Goal: Task Accomplishment & Management: Complete application form

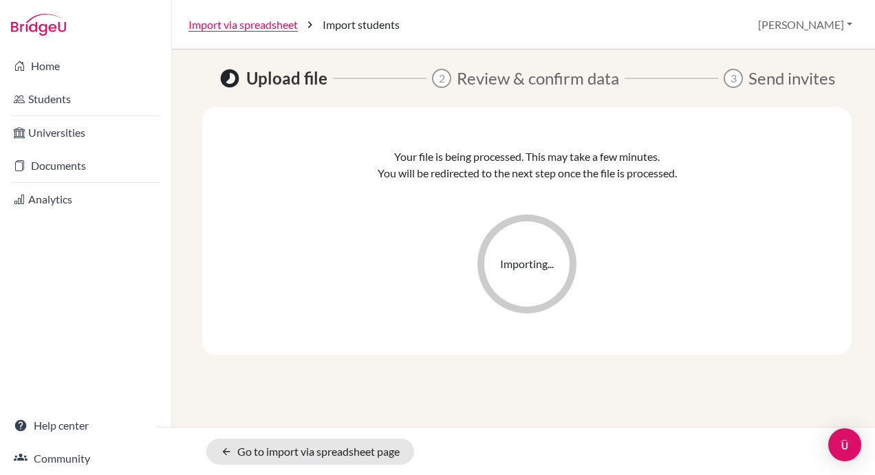
click at [376, 260] on div "Your file is being processed. This may take a few minutes. You will be redirect…" at bounding box center [527, 231] width 567 height 165
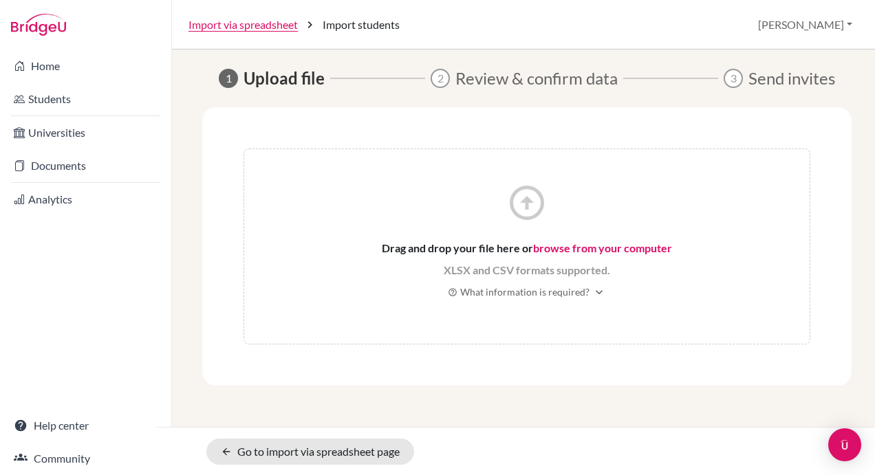
click at [601, 248] on link "browse from your computer" at bounding box center [602, 247] width 139 height 13
click at [265, 25] on link "Import via spreadsheet" at bounding box center [242, 25] width 109 height 17
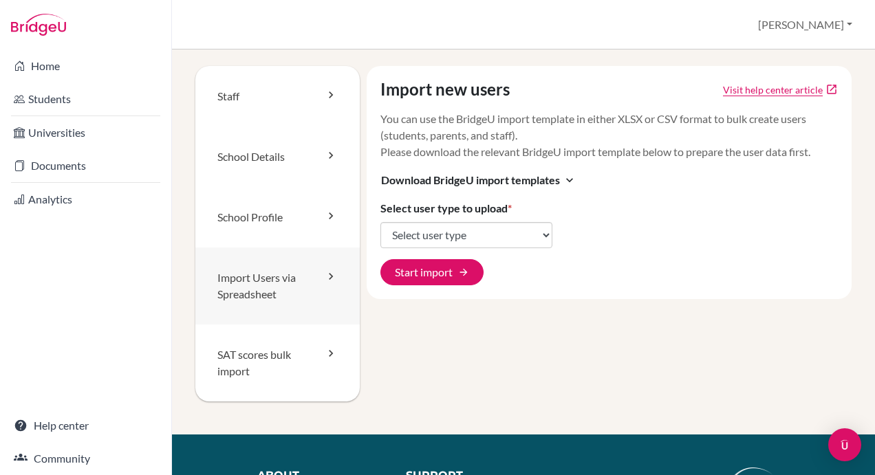
click at [263, 279] on link "Import Users via Spreadsheet" at bounding box center [277, 286] width 164 height 77
click at [465, 233] on select "Select user type Students Students and parents Parents Advisors Report writers" at bounding box center [466, 235] width 172 height 26
select select "students"
click at [380, 222] on select "Select user type Students Students and parents Parents Advisors Report writers" at bounding box center [466, 235] width 172 height 26
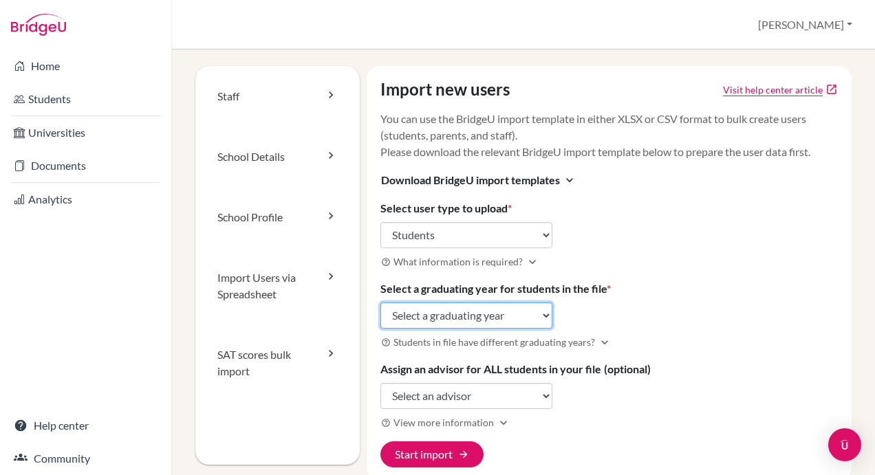
click at [508, 314] on select "Select a graduating year 2024 2025 2026 2027 2028 2029" at bounding box center [466, 316] width 172 height 26
select select "2028"
click at [380, 303] on select "Select a graduating year 2024 2025 2026 2027 2028 2029" at bounding box center [466, 316] width 172 height 26
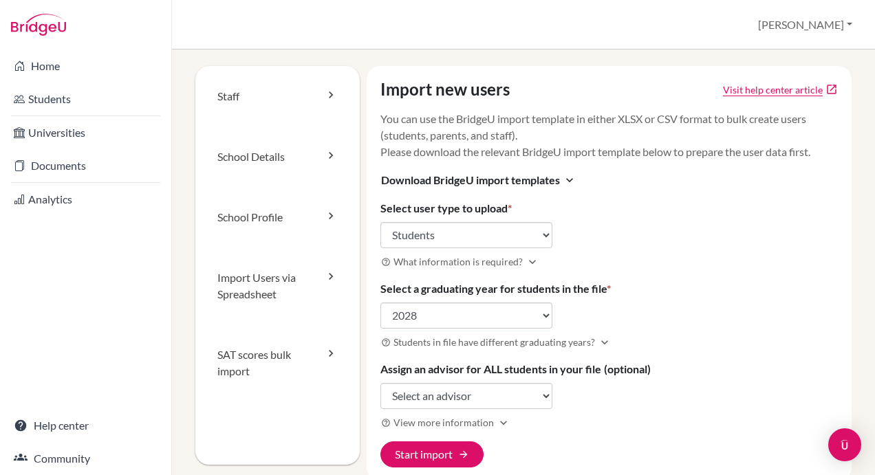
click at [667, 336] on h3 "help_outline Students in file have different graduating years? expand_more" at bounding box center [609, 342] width 458 height 16
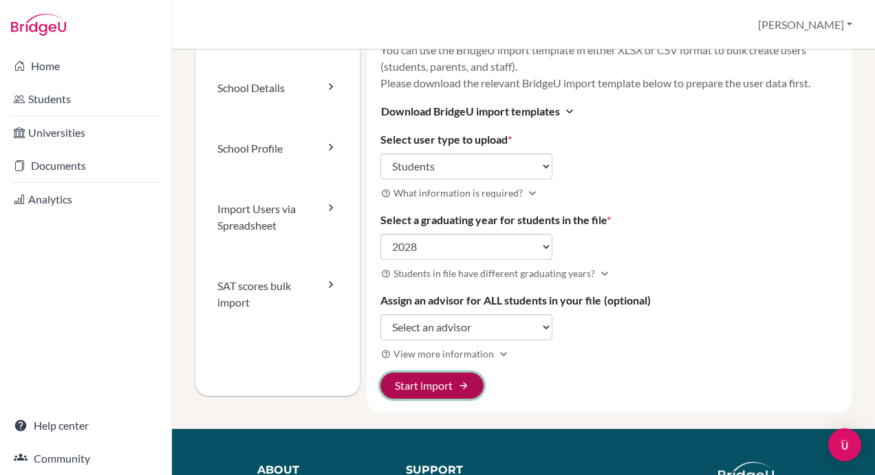
click at [446, 380] on button "Start import arrow_forward" at bounding box center [431, 386] width 103 height 26
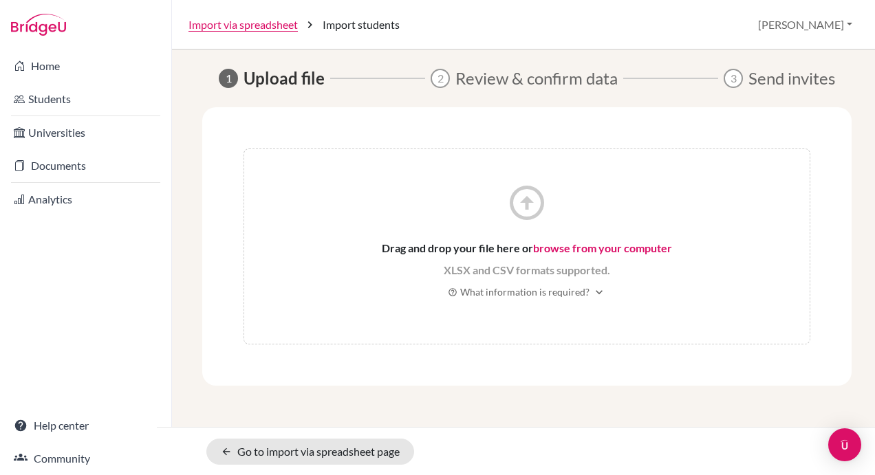
click at [603, 246] on link "browse from your computer" at bounding box center [602, 247] width 139 height 13
click at [241, 21] on link "Import via spreadsheet" at bounding box center [242, 25] width 109 height 17
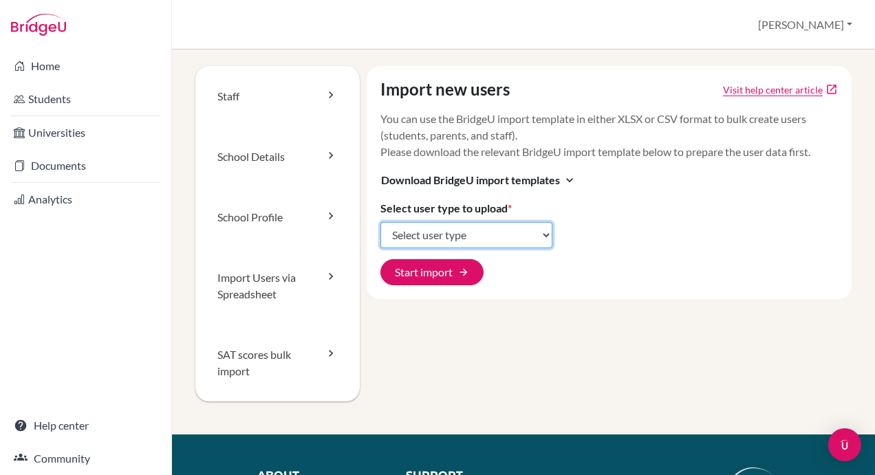
click at [418, 230] on select "Select user type Students Students and parents Parents Advisors Report writers" at bounding box center [466, 235] width 172 height 26
select select "students"
click at [380, 222] on select "Select user type Students Students and parents Parents Advisors Report writers" at bounding box center [466, 235] width 172 height 26
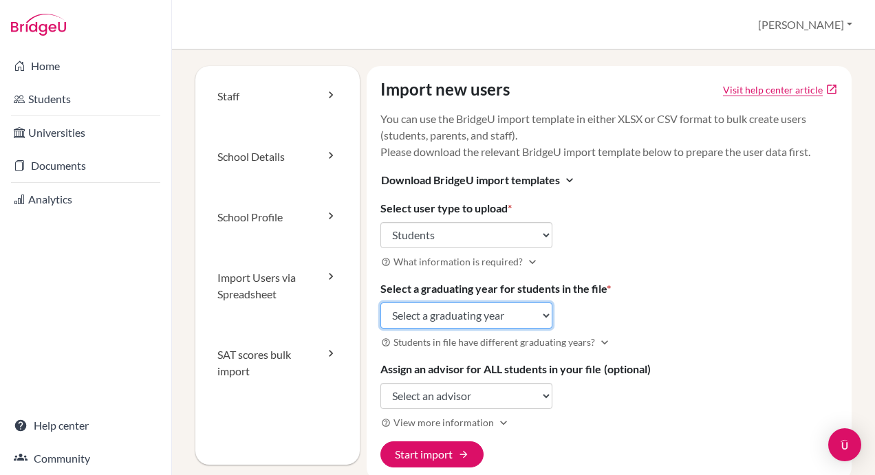
click at [444, 316] on select "Select a graduating year 2024 2025 2026 2027 2028 2029" at bounding box center [466, 316] width 172 height 26
select select "2027"
click at [380, 303] on select "Select a graduating year [DATE] 2025 2026 2027 2028 2029" at bounding box center [466, 316] width 172 height 26
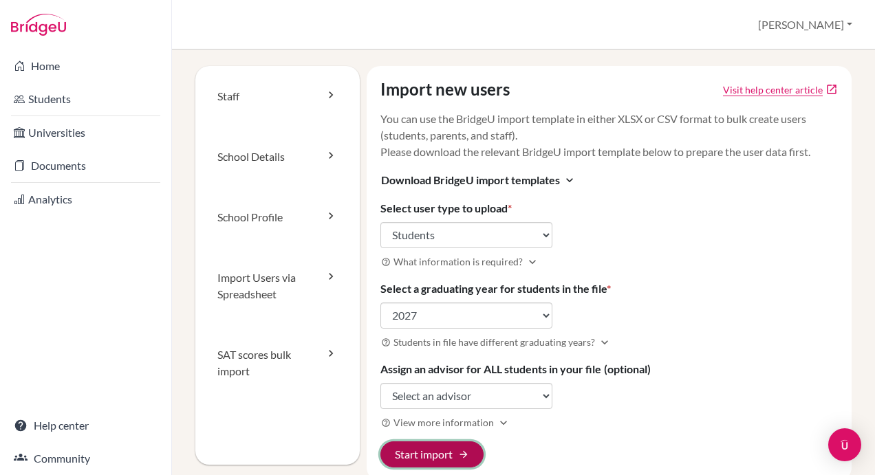
click at [437, 452] on button "Start import arrow_forward" at bounding box center [431, 455] width 103 height 26
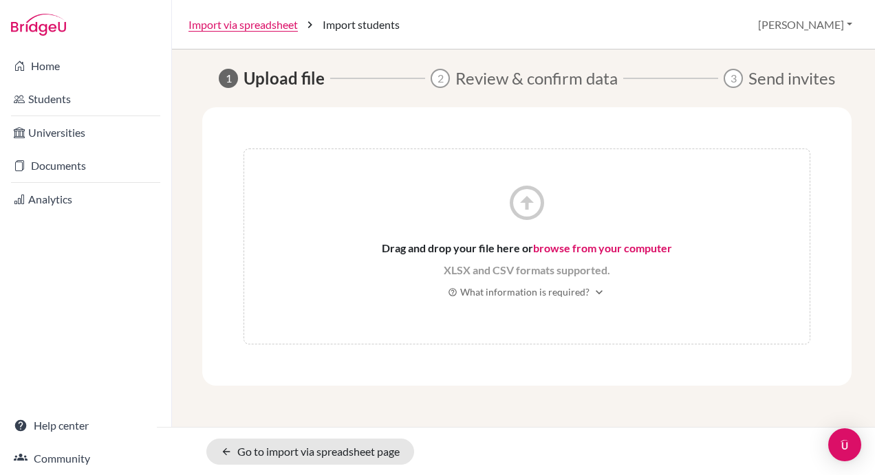
click at [590, 246] on link "browse from your computer" at bounding box center [602, 247] width 139 height 13
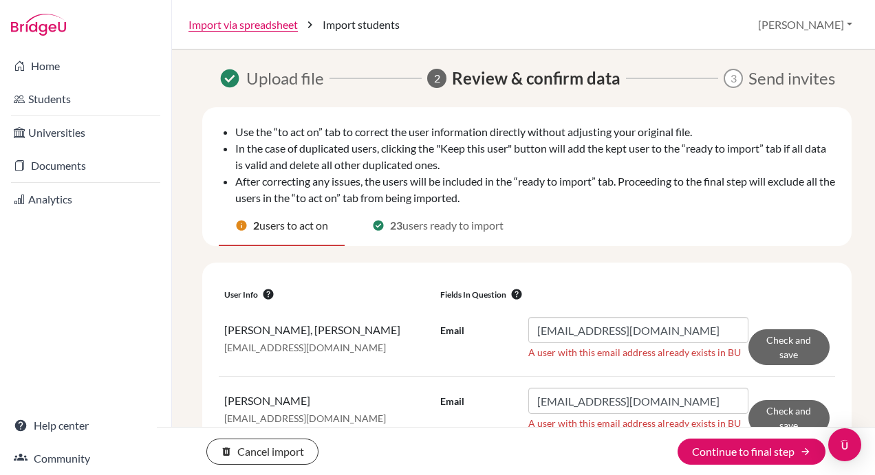
scroll to position [37, 0]
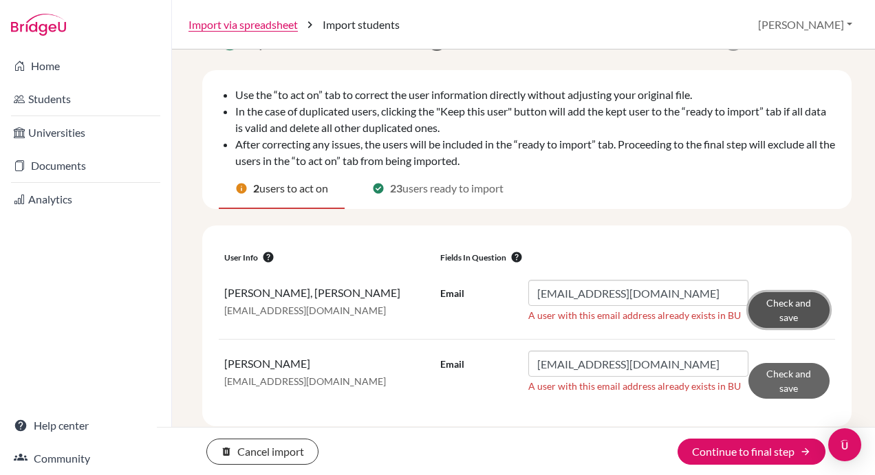
click at [784, 309] on button "Check and save" at bounding box center [788, 310] width 81 height 36
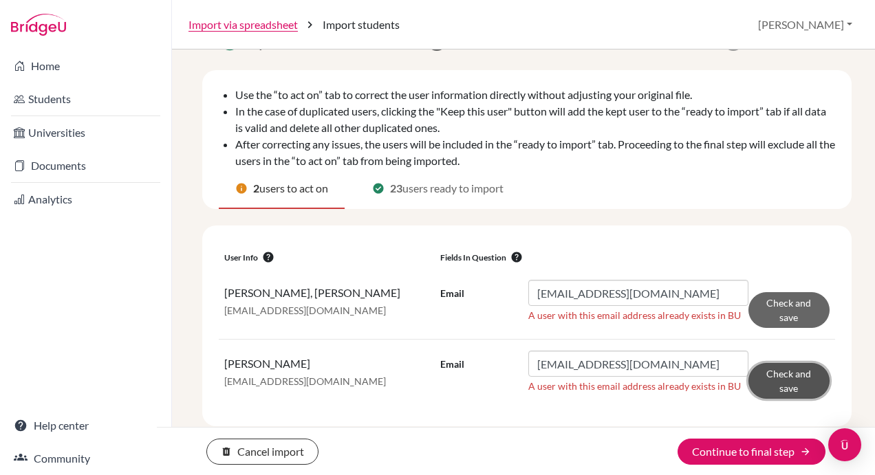
click at [777, 385] on button "Check and save" at bounding box center [788, 381] width 81 height 36
click at [431, 190] on span "users ready to import" at bounding box center [452, 188] width 101 height 17
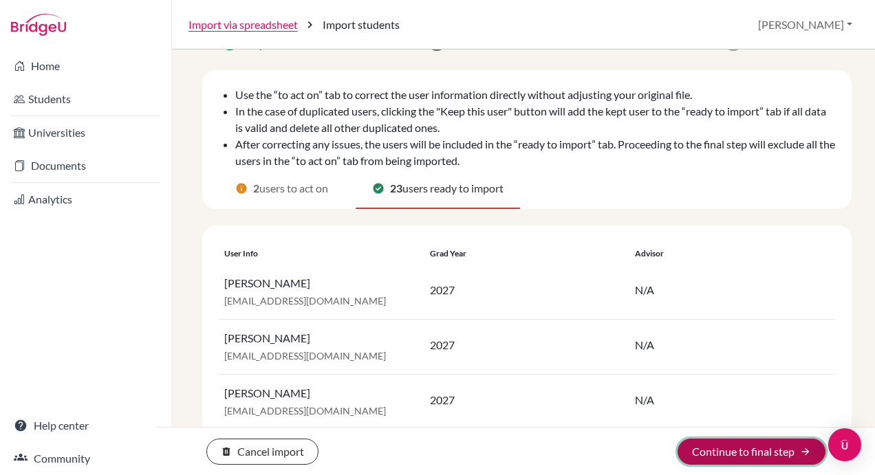
click at [774, 454] on button "Continue to final step arrow_forward" at bounding box center [752, 452] width 148 height 26
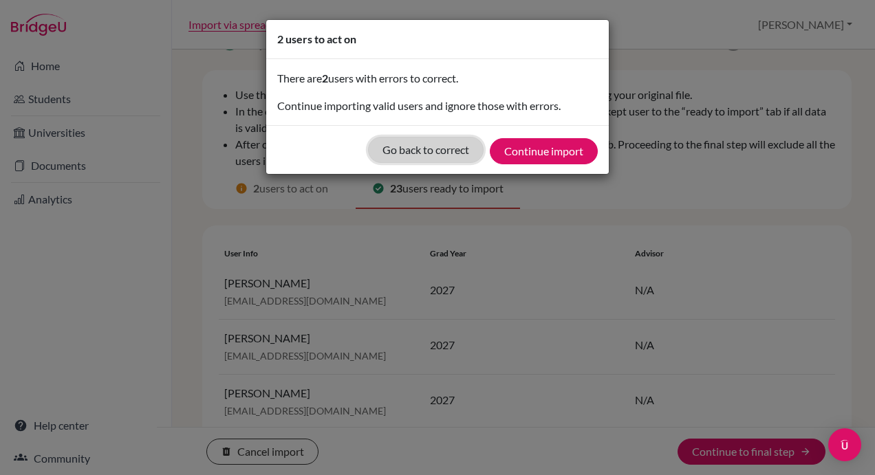
click at [429, 150] on button "Go back to correct" at bounding box center [426, 150] width 116 height 26
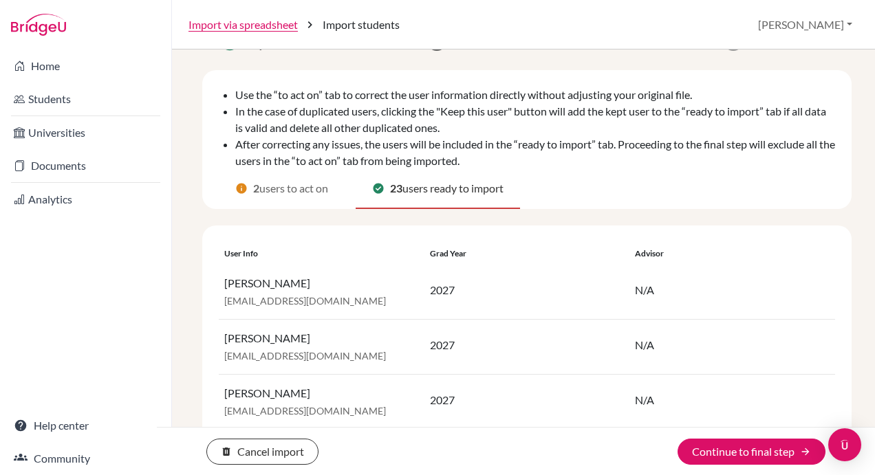
click at [283, 185] on span "users to act on" at bounding box center [293, 188] width 69 height 17
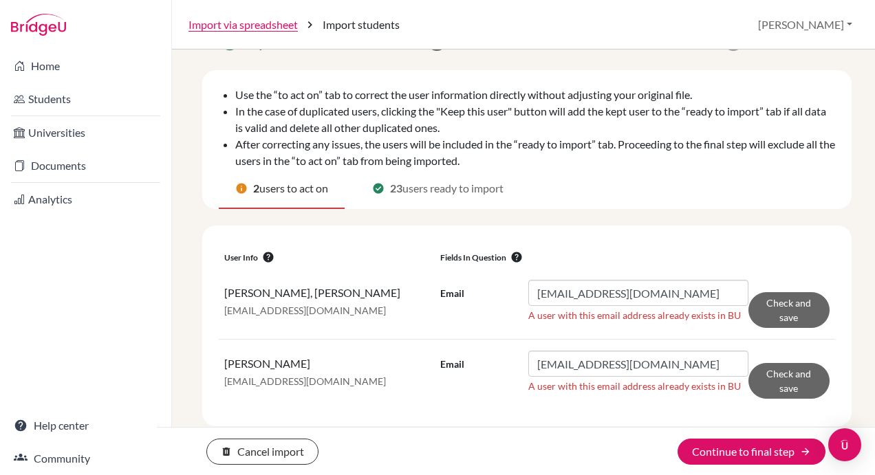
click at [372, 358] on p "Panagiotou, Eleftherios" at bounding box center [326, 364] width 205 height 16
click at [241, 22] on link "Import via spreadsheet" at bounding box center [242, 25] width 109 height 17
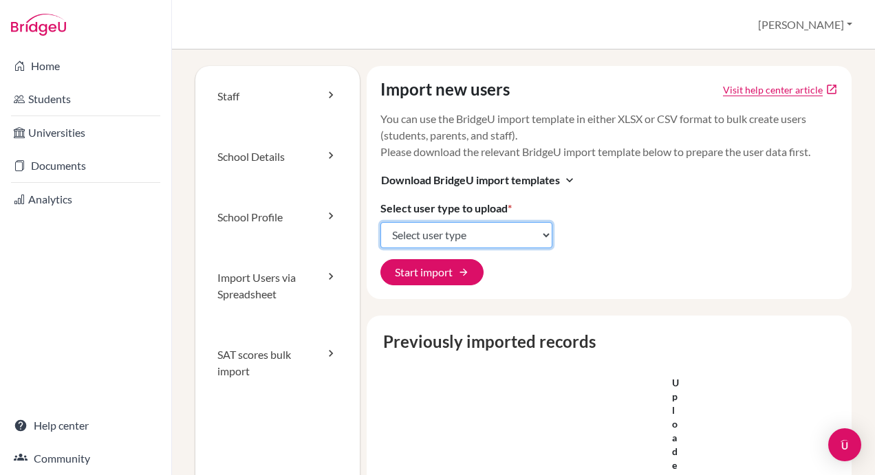
click at [461, 236] on select "Select user type Students Students and parents Parents Advisors Report writers" at bounding box center [466, 235] width 172 height 26
select select "students"
click at [380, 222] on select "Select user type Students Students and parents Parents Advisors Report writers" at bounding box center [466, 235] width 172 height 26
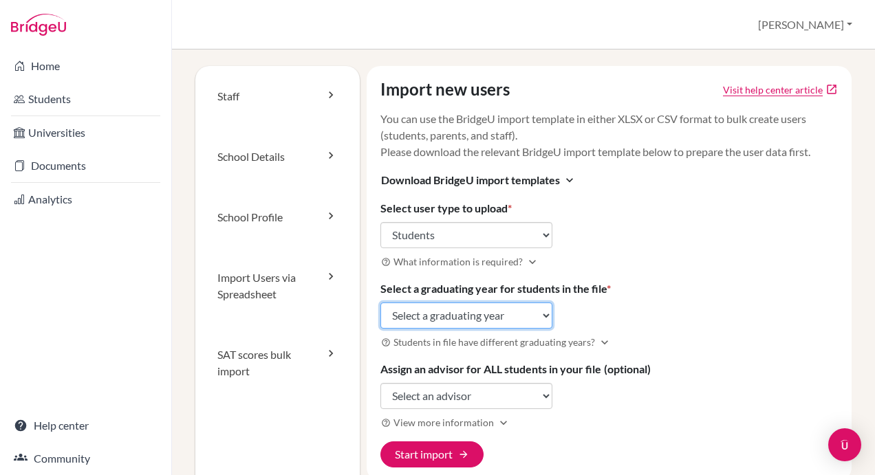
click at [443, 314] on select "Select a graduating year [DATE] 2025 2026 2027 2028 2029" at bounding box center [466, 316] width 172 height 26
select select "2027"
click at [380, 303] on select "Select a graduating year [DATE] 2025 2026 2027 2028 2029" at bounding box center [466, 316] width 172 height 26
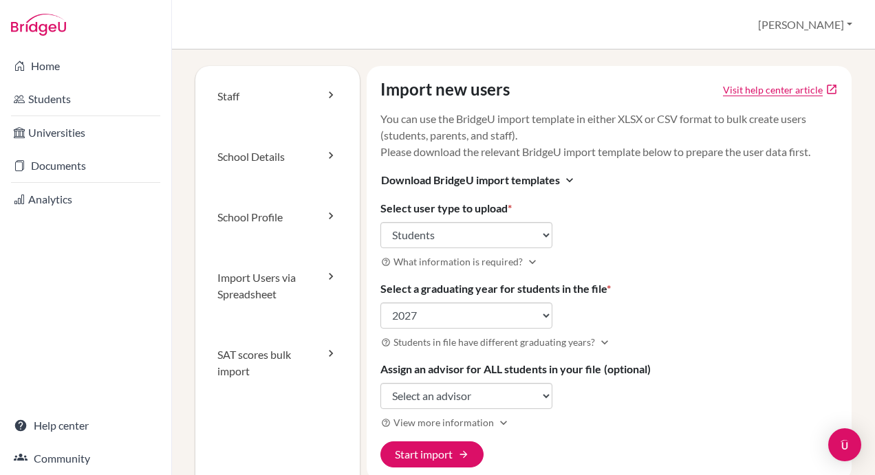
click at [698, 308] on div "Import new users Visit help center article open_in_new You can use the BridgeU …" at bounding box center [610, 273] width 486 height 415
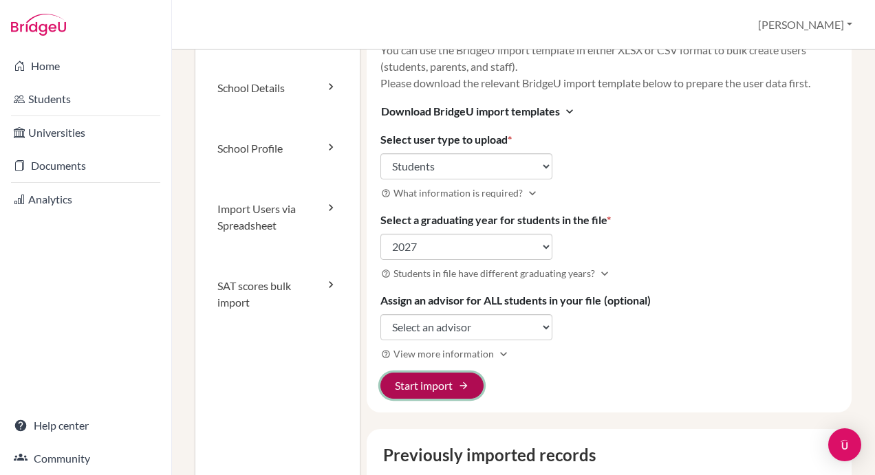
click at [420, 381] on button "Start import arrow_forward" at bounding box center [431, 386] width 103 height 26
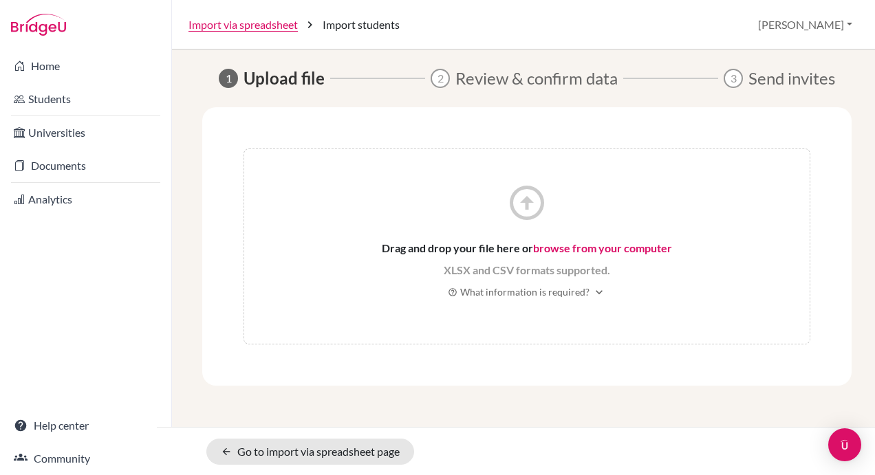
click at [647, 246] on link "browse from your computer" at bounding box center [602, 247] width 139 height 13
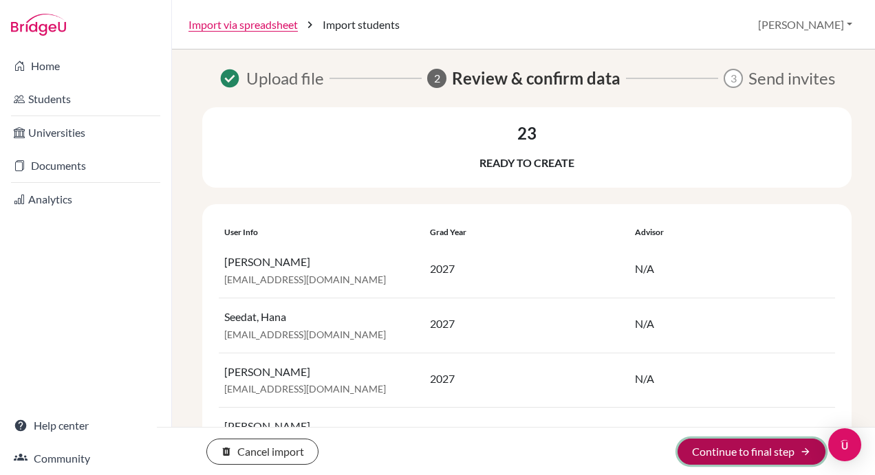
click at [744, 448] on button "Continue to final step arrow_forward" at bounding box center [752, 452] width 148 height 26
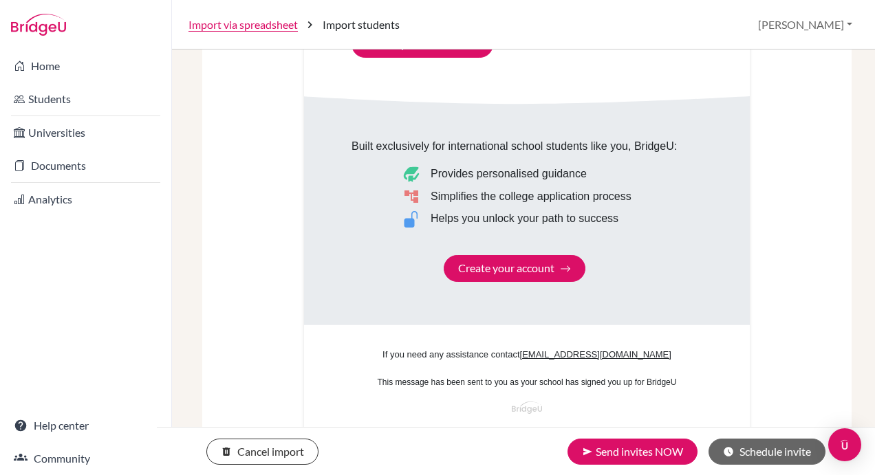
scroll to position [880, 0]
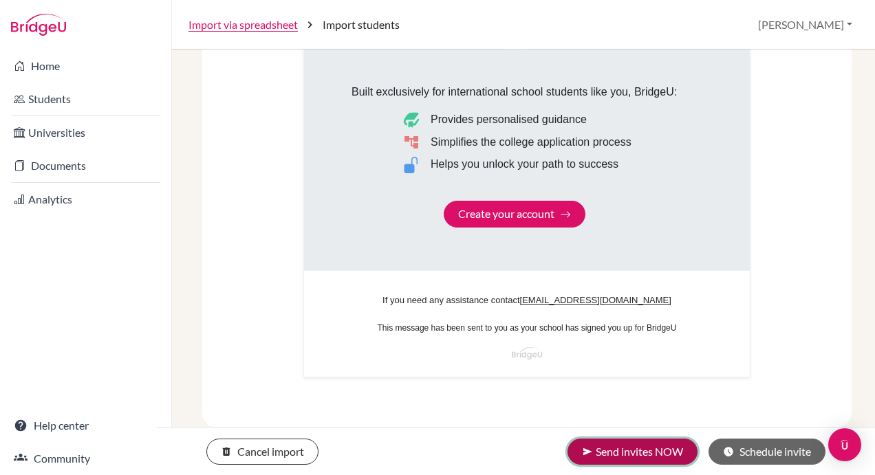
click at [646, 448] on button "send Send invites NOW" at bounding box center [633, 452] width 130 height 26
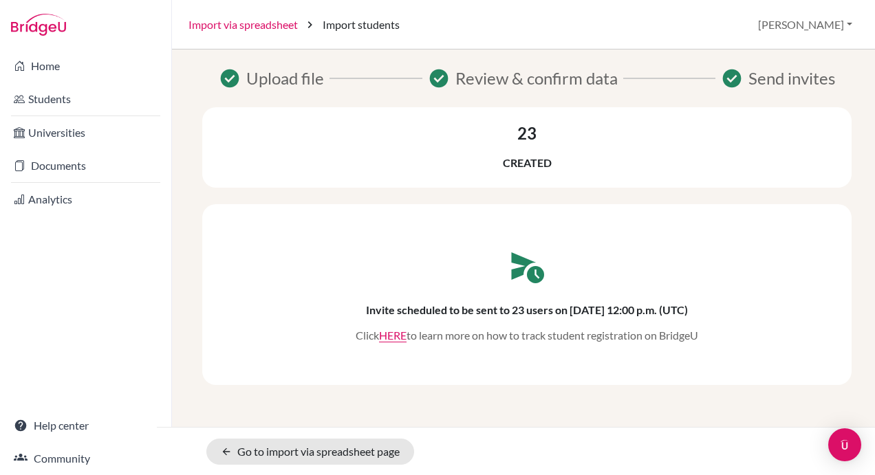
click at [224, 19] on link "Import via spreadsheet" at bounding box center [242, 25] width 109 height 17
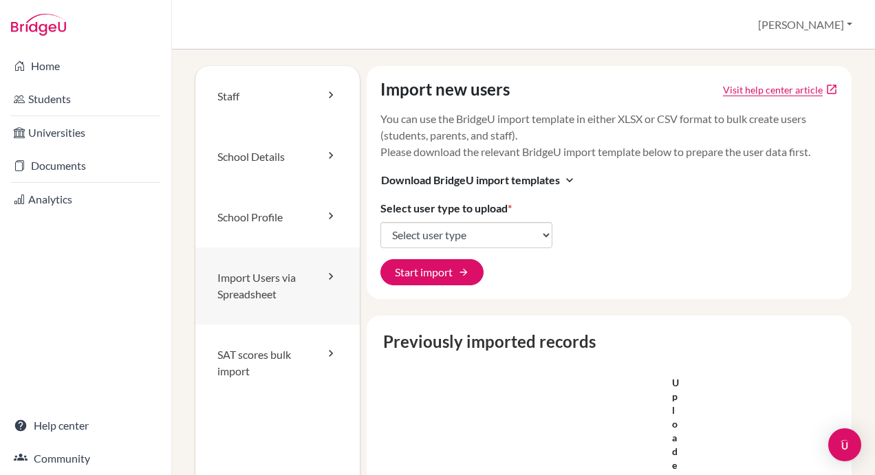
click at [260, 288] on link "Import Users via Spreadsheet" at bounding box center [277, 286] width 164 height 77
click at [490, 230] on select "Select user type Students Students and parents Parents Advisors Report writers" at bounding box center [466, 235] width 172 height 26
select select "students"
click at [380, 222] on select "Select user type Students Students and parents Parents Advisors Report writers" at bounding box center [466, 235] width 172 height 26
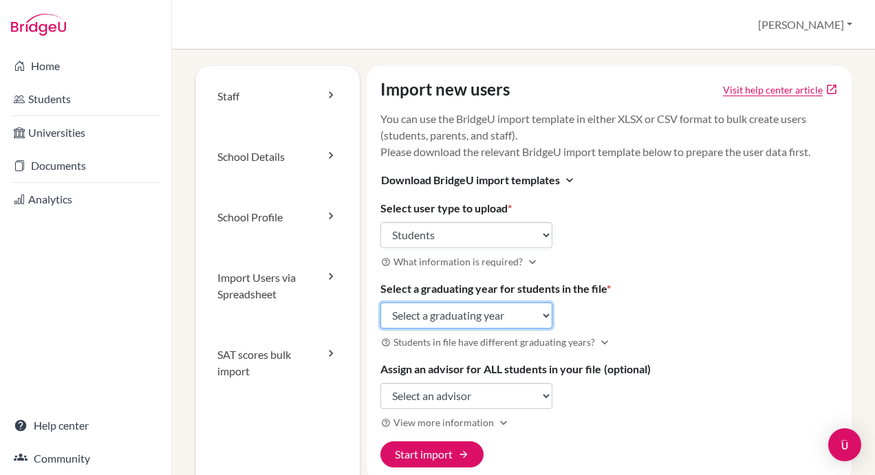
click at [467, 315] on select "Select a graduating year 2024 2025 2026 2027 2028 2029" at bounding box center [466, 316] width 172 height 26
select select "2028"
click at [380, 303] on select "Select a graduating year 2024 2025 2026 2027 2028 2029" at bounding box center [466, 316] width 172 height 26
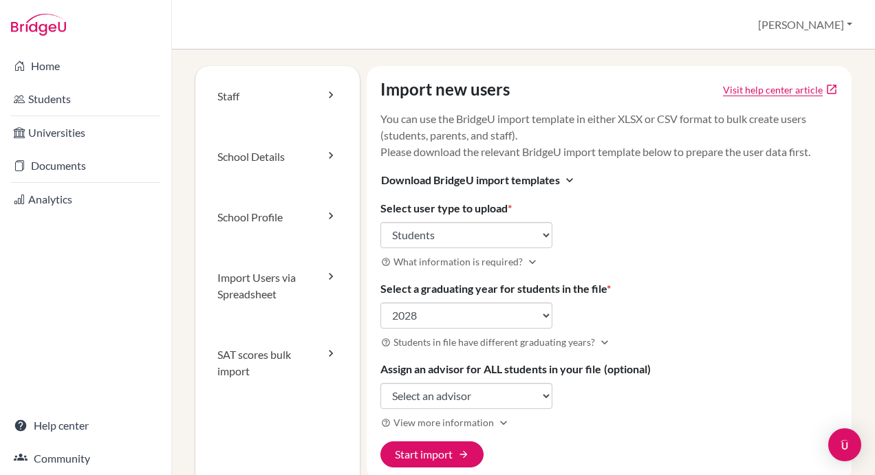
click at [669, 296] on div "Import new users Visit help center article open_in_new You can use the BridgeU …" at bounding box center [610, 273] width 486 height 415
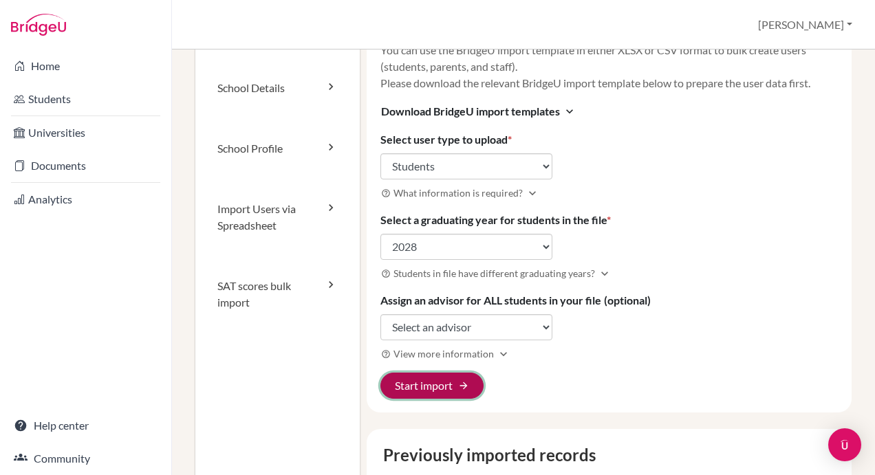
click at [426, 386] on button "Start import arrow_forward" at bounding box center [431, 386] width 103 height 26
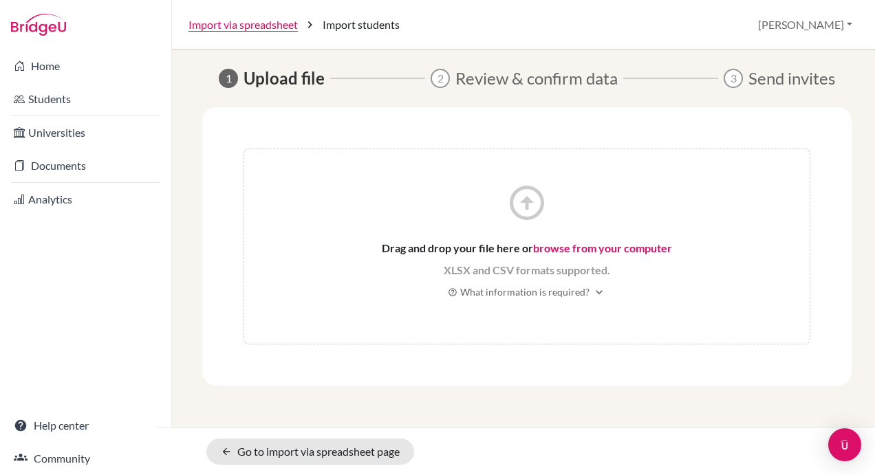
click at [607, 246] on link "browse from your computer" at bounding box center [602, 247] width 139 height 13
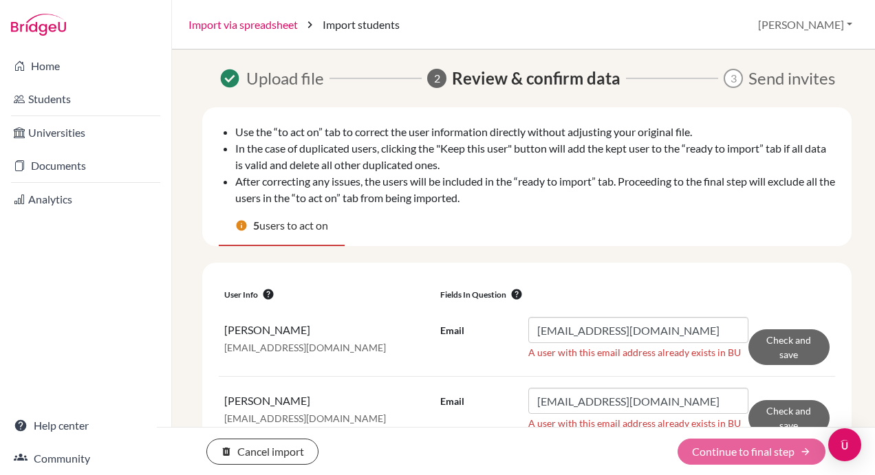
click at [244, 22] on link "Import via spreadsheet" at bounding box center [242, 25] width 109 height 17
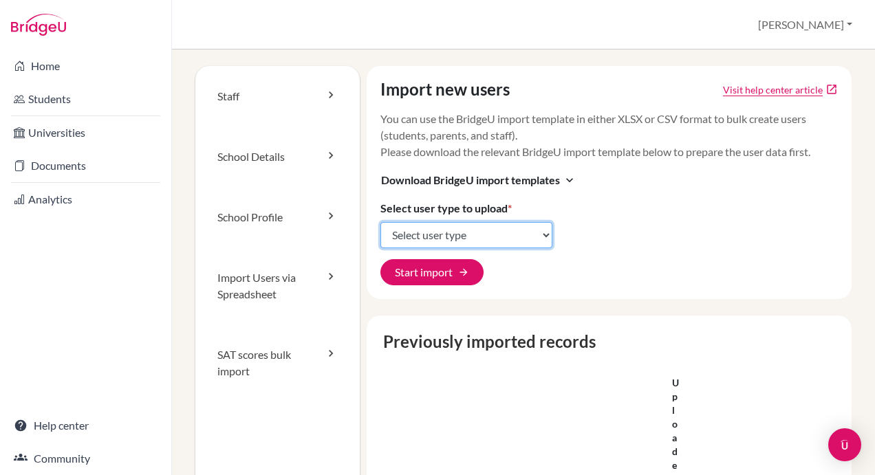
click at [440, 237] on select "Select user type Students Students and parents Parents Advisors Report writers" at bounding box center [466, 235] width 172 height 26
select select "students"
click at [380, 222] on select "Select user type Students Students and parents Parents Advisors Report writers" at bounding box center [466, 235] width 172 height 26
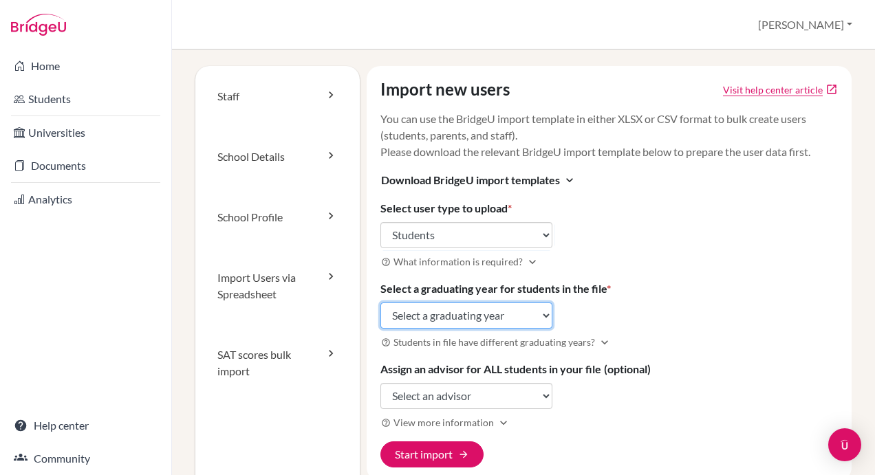
click at [457, 311] on select "Select a graduating year [DATE] 2025 2026 2027 2028 2029" at bounding box center [466, 316] width 172 height 26
select select "2029"
click at [380, 303] on select "Select a graduating year [DATE] 2025 2026 2027 2028 2029" at bounding box center [466, 316] width 172 height 26
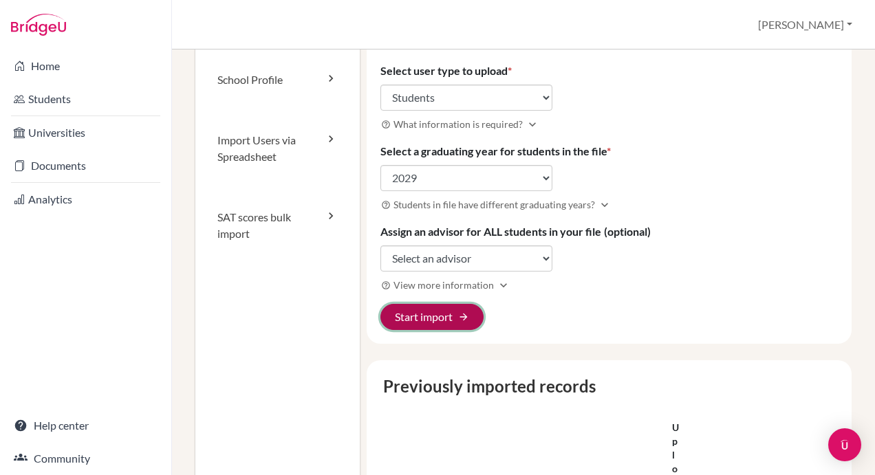
click at [436, 318] on button "Start import arrow_forward" at bounding box center [431, 317] width 103 height 26
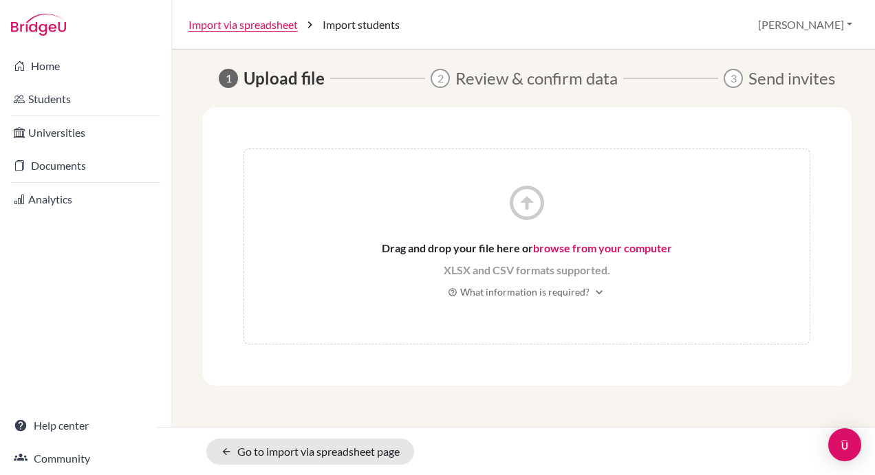
click at [589, 248] on link "browse from your computer" at bounding box center [602, 247] width 139 height 13
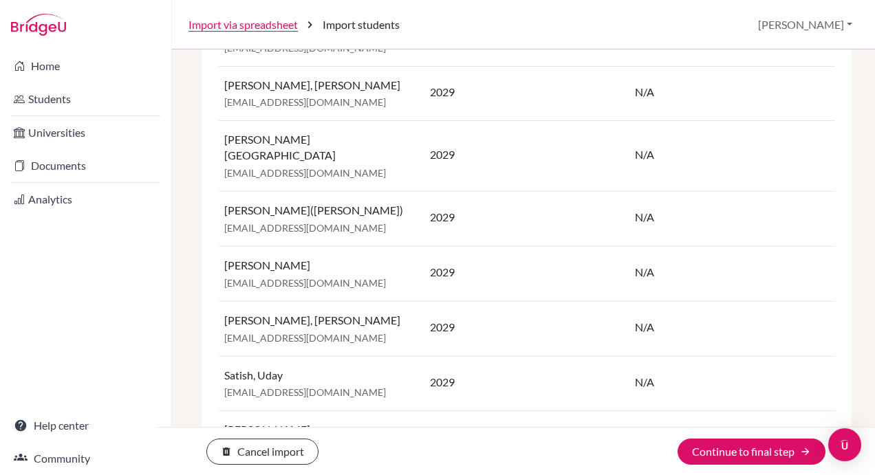
scroll to position [1420, 0]
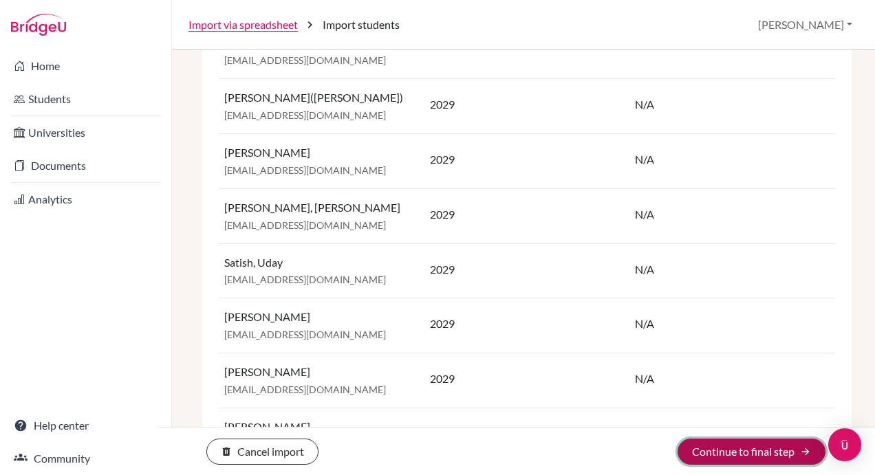
click at [773, 453] on button "Continue to final step arrow_forward" at bounding box center [752, 452] width 148 height 26
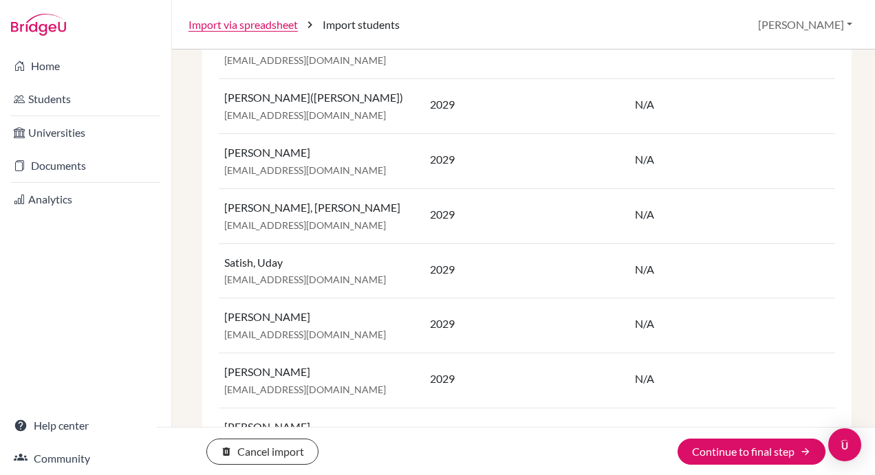
scroll to position [880, 0]
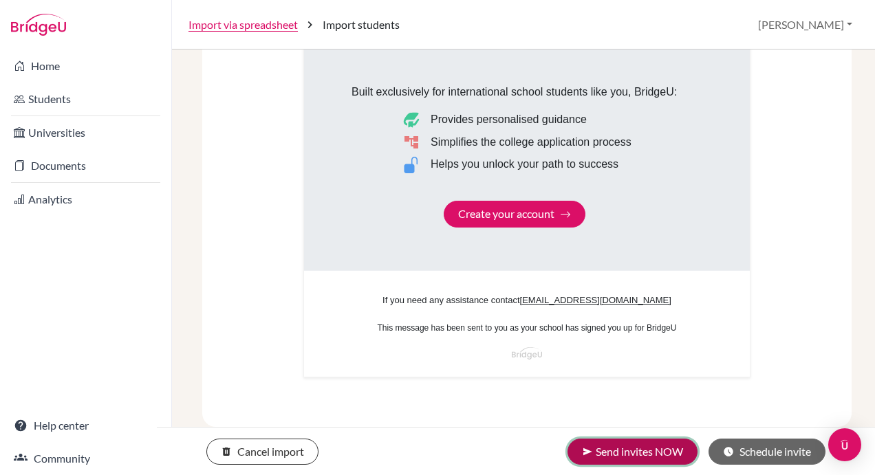
click at [641, 451] on button "send Send invites NOW" at bounding box center [633, 452] width 130 height 26
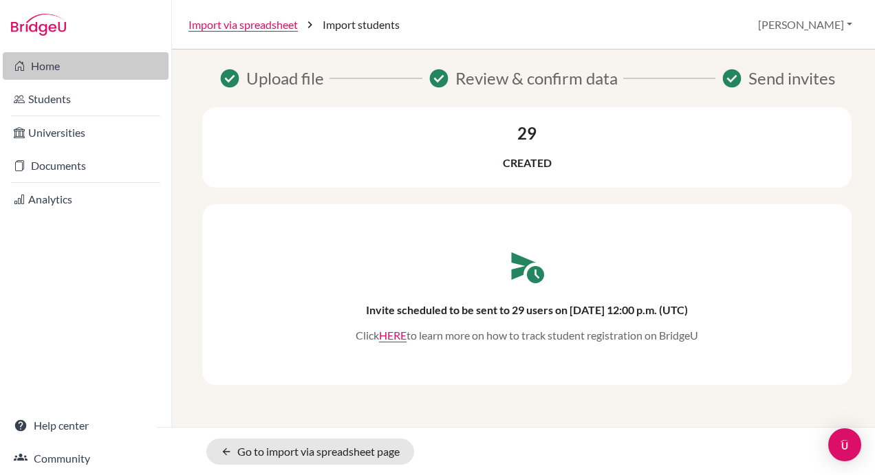
click at [50, 65] on link "Home" at bounding box center [86, 66] width 166 height 28
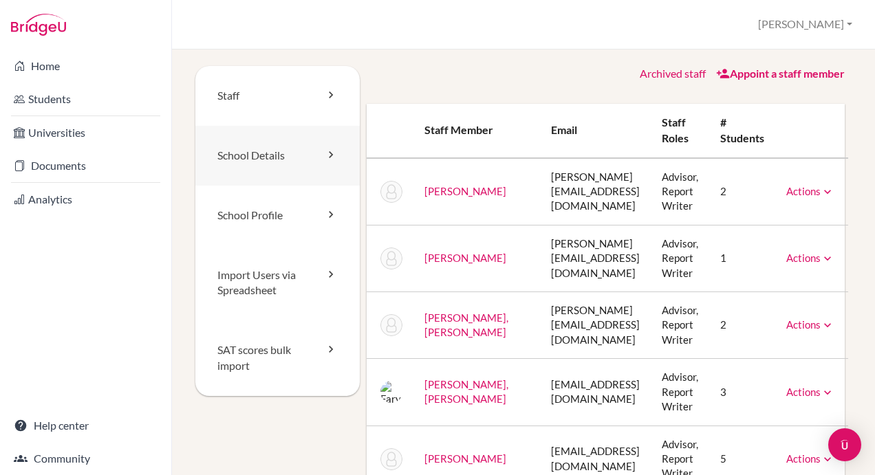
click at [259, 153] on link "School Details" at bounding box center [277, 156] width 164 height 60
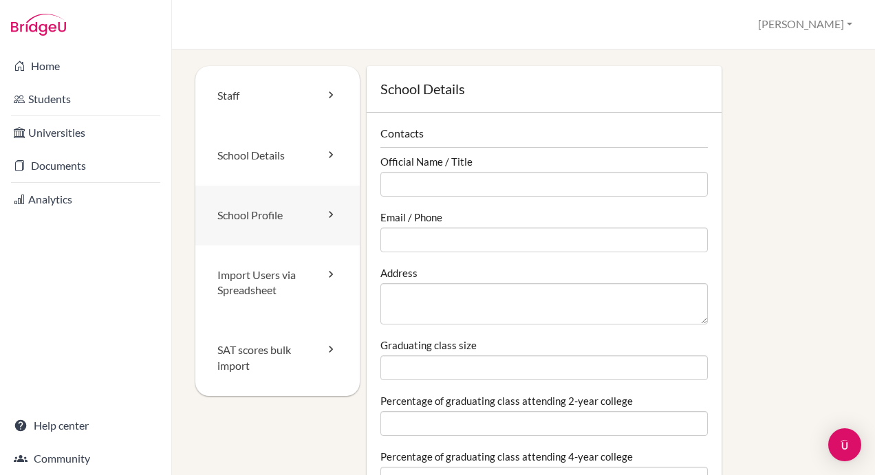
click at [325, 215] on icon at bounding box center [331, 215] width 14 height 14
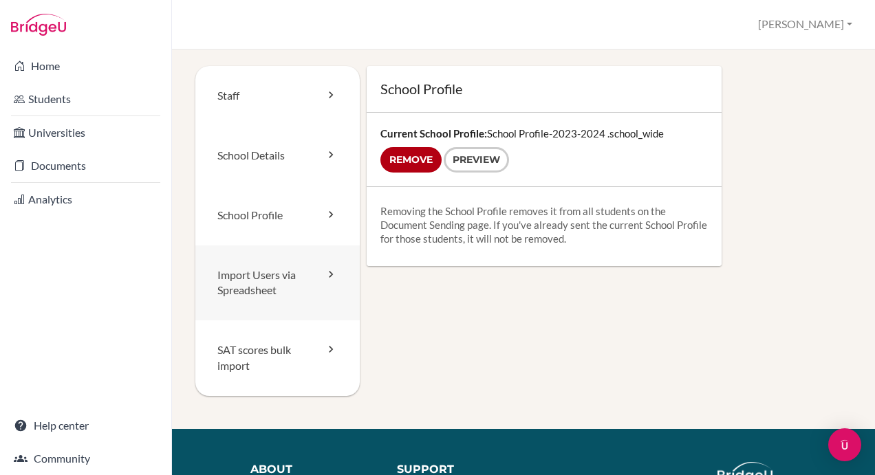
click at [325, 272] on icon at bounding box center [331, 275] width 14 height 14
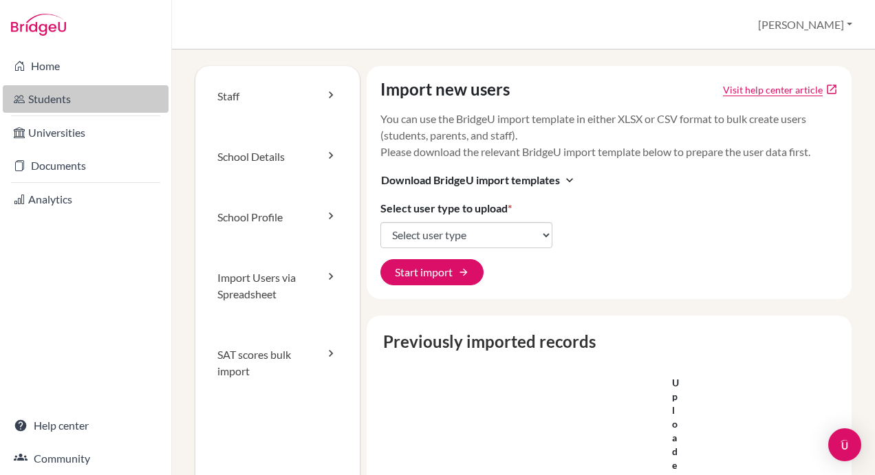
click at [47, 99] on link "Students" at bounding box center [86, 99] width 166 height 28
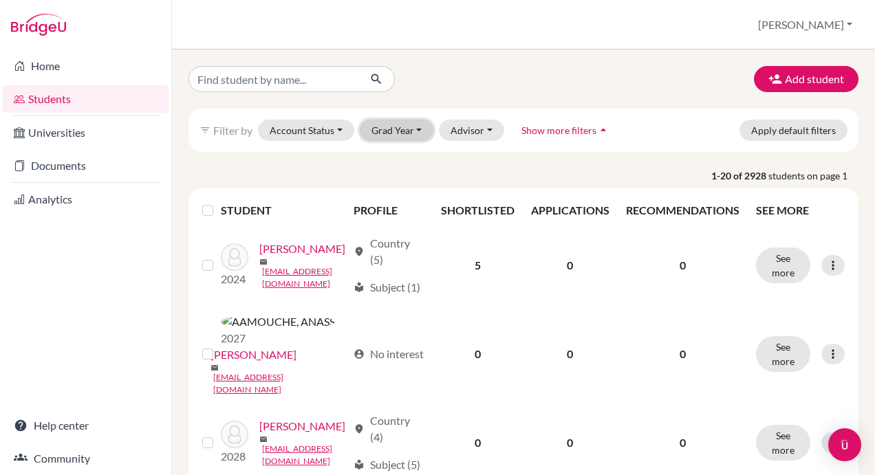
click at [401, 131] on button "Grad Year" at bounding box center [397, 130] width 74 height 21
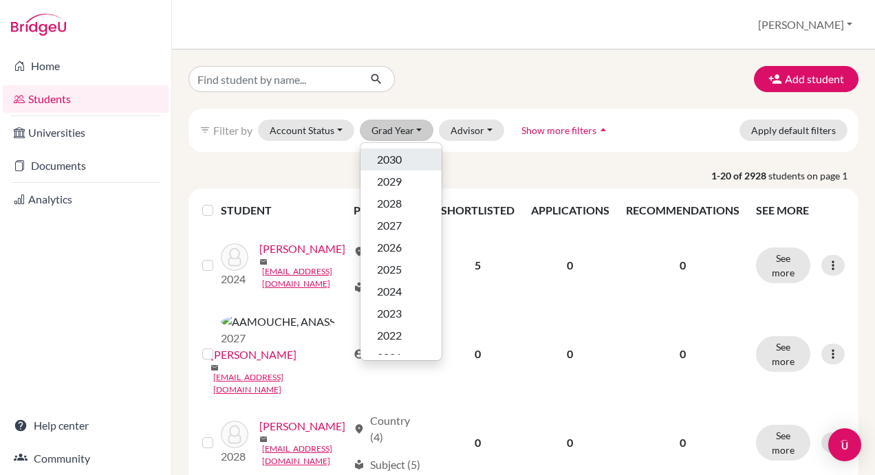
click at [391, 160] on span "2030" at bounding box center [389, 159] width 25 height 17
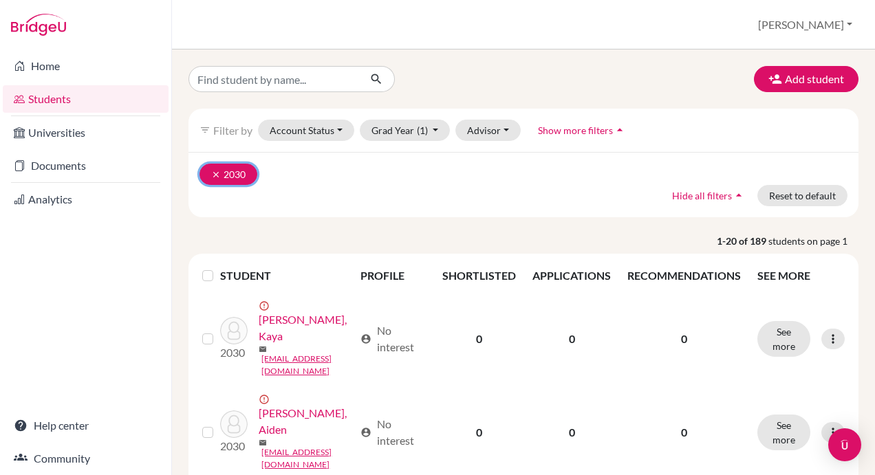
click at [214, 172] on icon "clear" at bounding box center [216, 175] width 10 height 10
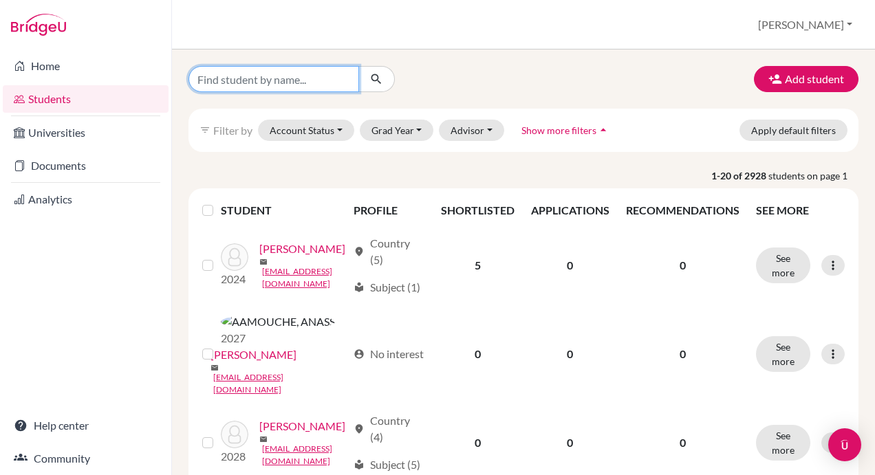
click at [252, 78] on input "Find student by name..." at bounding box center [273, 79] width 171 height 26
type input "yusuf"
click button "submit" at bounding box center [376, 79] width 36 height 26
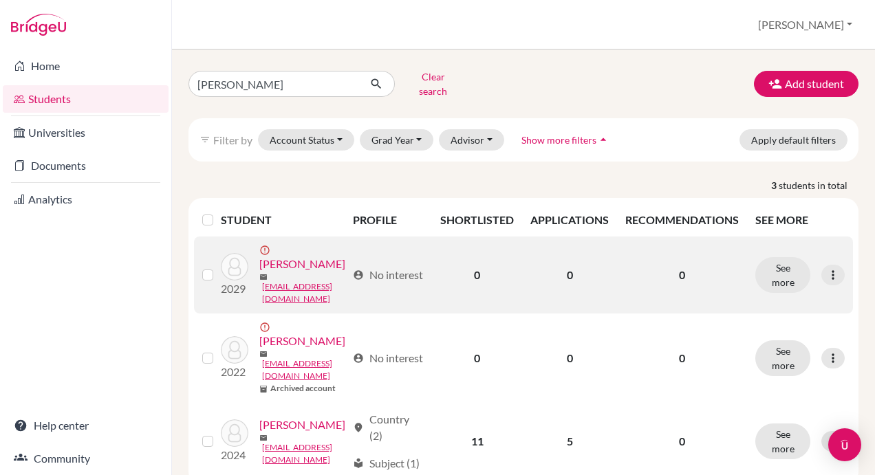
click at [259, 272] on link "Abdelkader, Yusuf" at bounding box center [302, 264] width 86 height 17
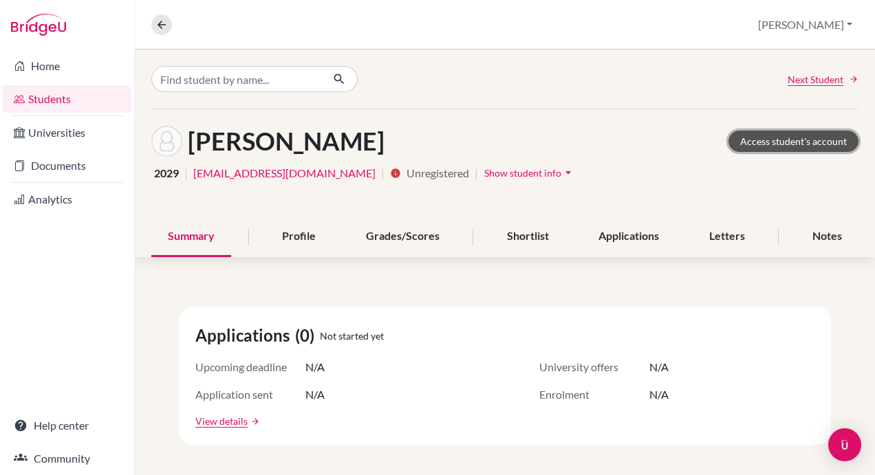
click at [777, 139] on link "Access student's account" at bounding box center [793, 141] width 130 height 21
